Goal: Obtain resource: Obtain resource

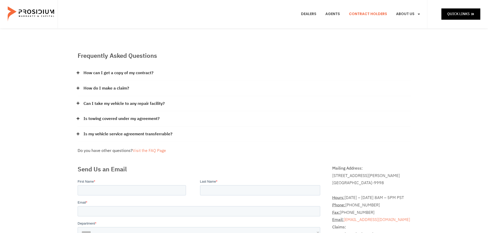
click at [371, 16] on link "Contract Holders" at bounding box center [368, 14] width 46 height 19
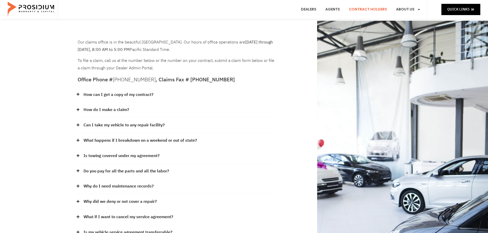
scroll to position [77, 0]
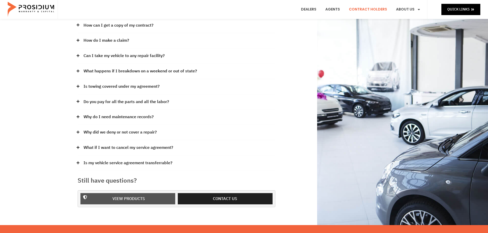
click at [146, 199] on span "View Products" at bounding box center [128, 198] width 81 height 7
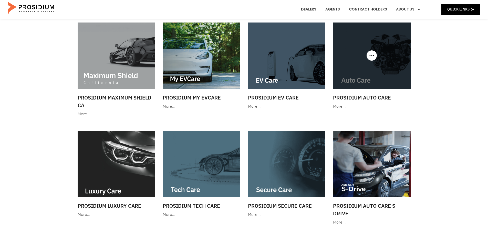
scroll to position [51, 0]
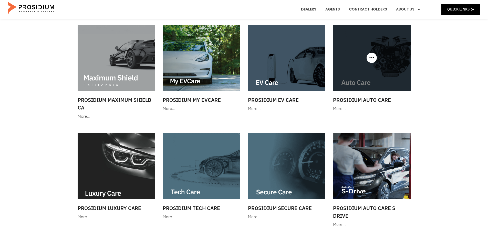
click at [350, 69] on img at bounding box center [372, 58] width 78 height 66
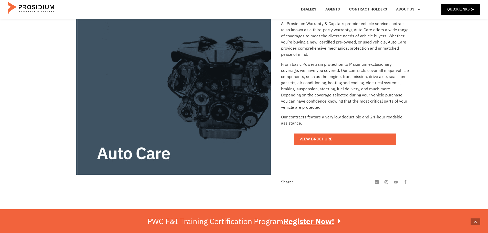
scroll to position [128, 0]
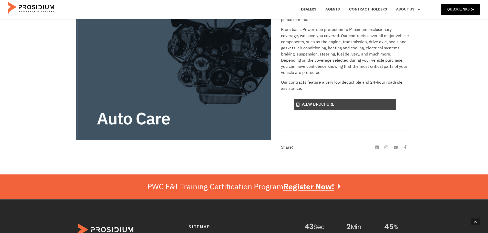
click at [370, 105] on link "View Brochure" at bounding box center [345, 105] width 102 height 12
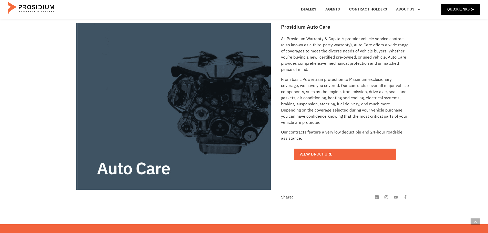
scroll to position [0, 0]
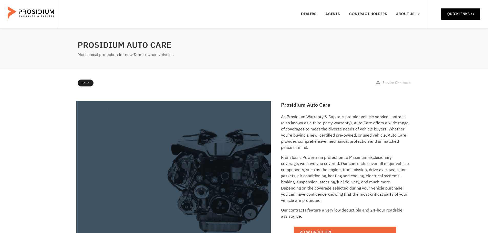
click at [42, 20] on img at bounding box center [31, 14] width 47 height 26
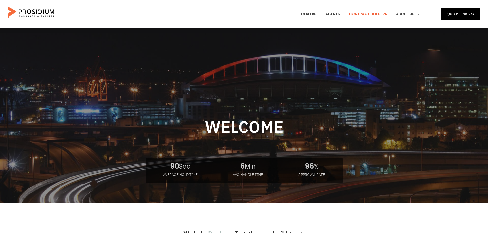
click at [375, 14] on link "Contract Holders" at bounding box center [368, 14] width 46 height 19
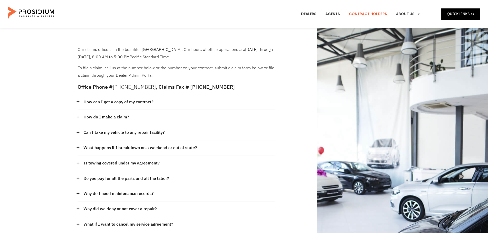
click at [44, 82] on div "Our claims office is in the beautiful [GEOGRAPHIC_DATA]. Our hours of office op…" at bounding box center [244, 165] width 488 height 274
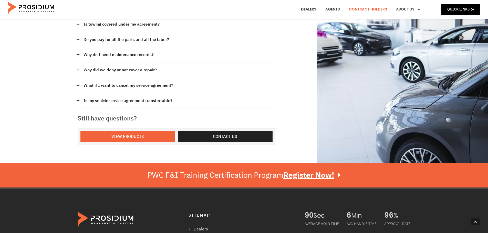
scroll to position [154, 0]
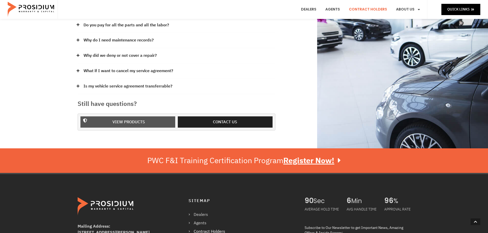
click at [143, 122] on span "View Products" at bounding box center [128, 122] width 33 height 7
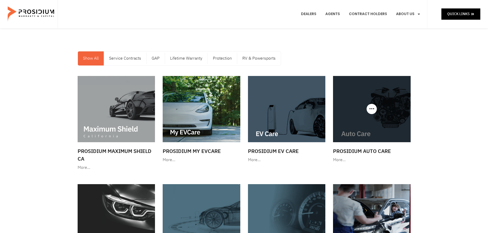
click at [392, 127] on img at bounding box center [372, 109] width 78 height 66
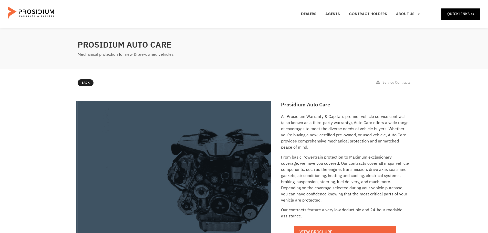
scroll to position [102, 0]
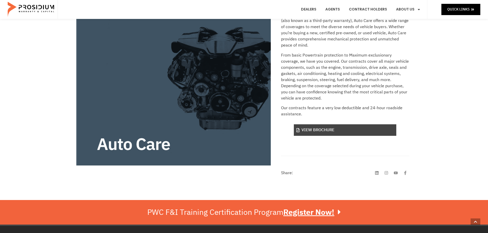
click at [316, 135] on link "View Brochure" at bounding box center [345, 130] width 102 height 12
